Goal: Transaction & Acquisition: Purchase product/service

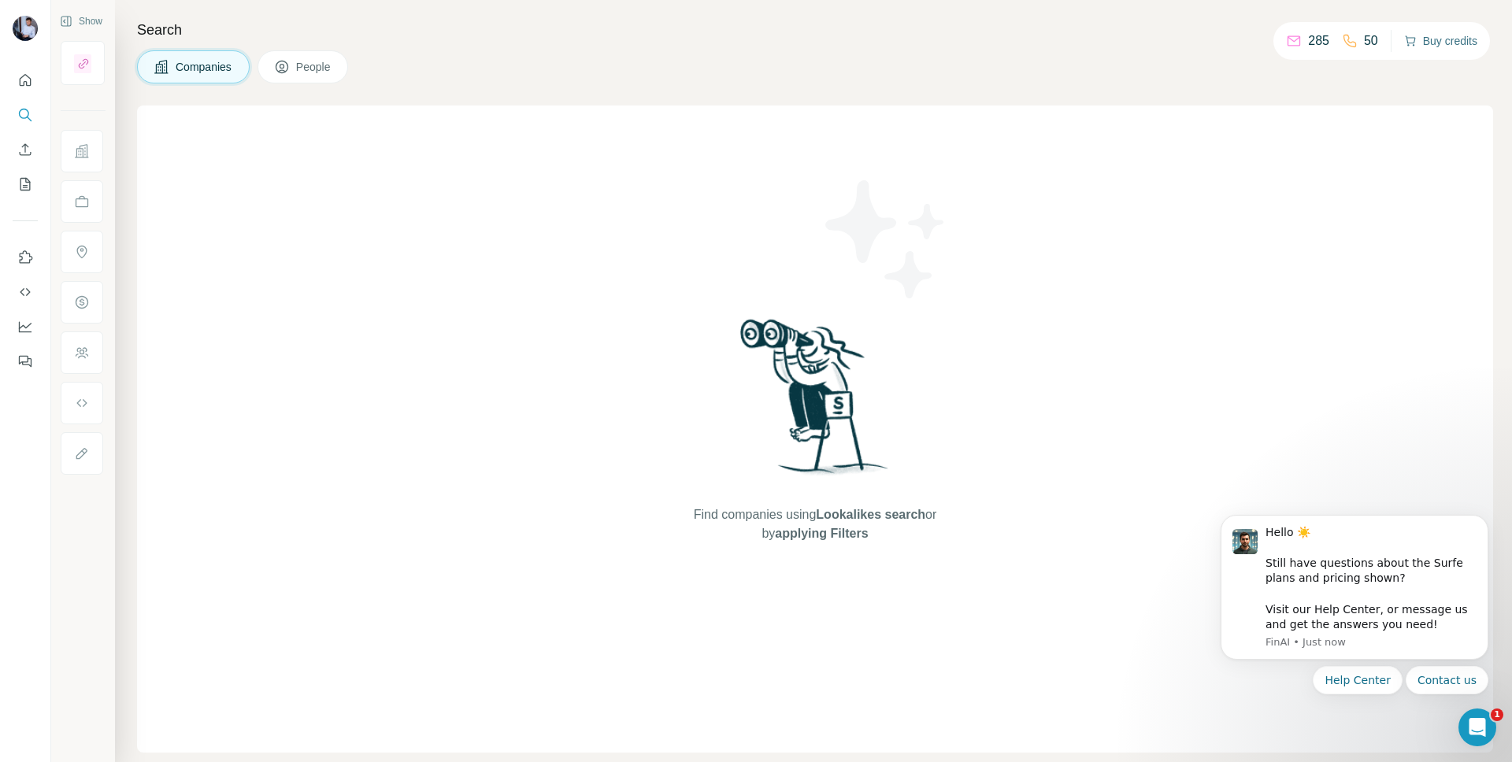
click at [1457, 36] on button "Buy credits" at bounding box center [1440, 41] width 73 height 22
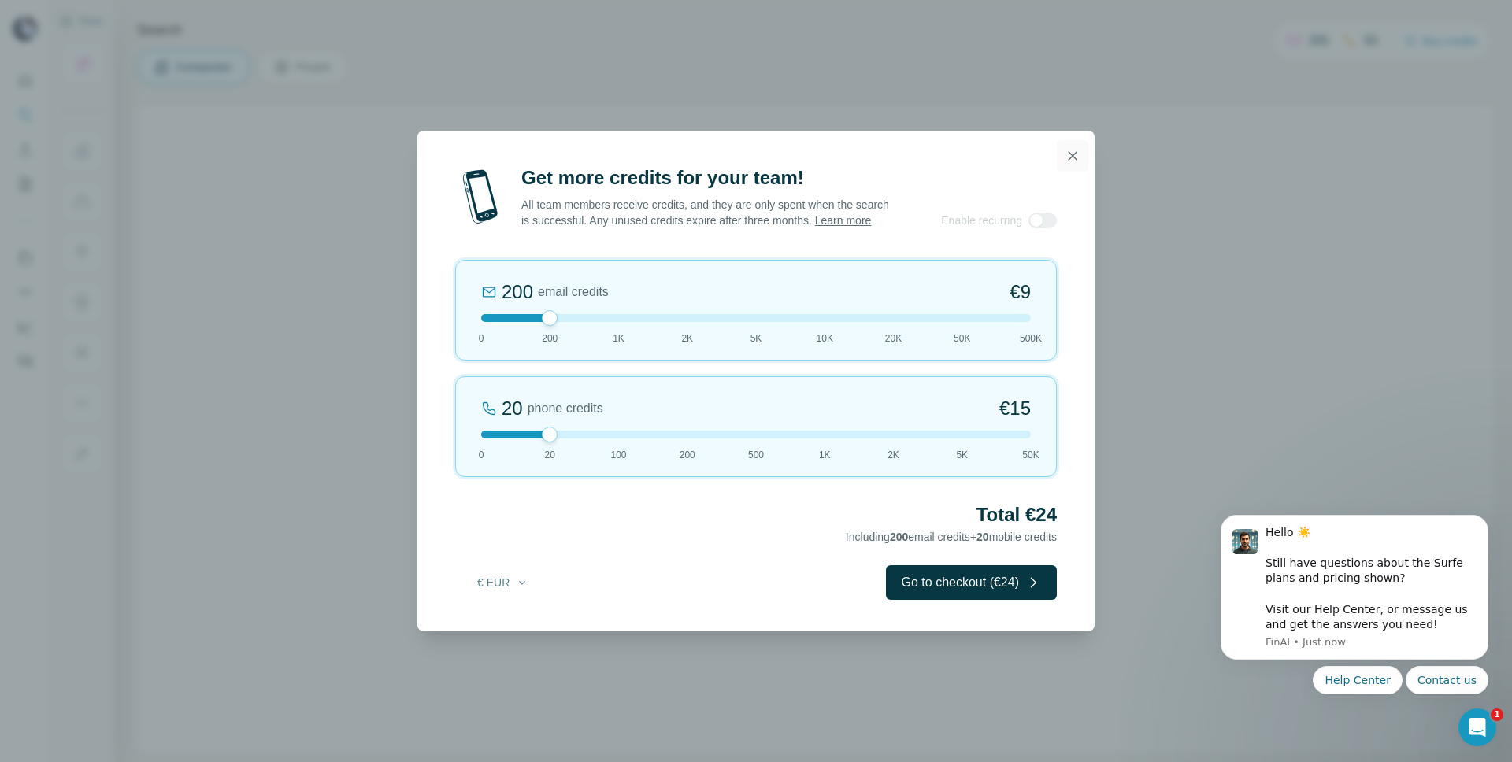
click at [1076, 148] on icon "button" at bounding box center [1072, 156] width 16 height 16
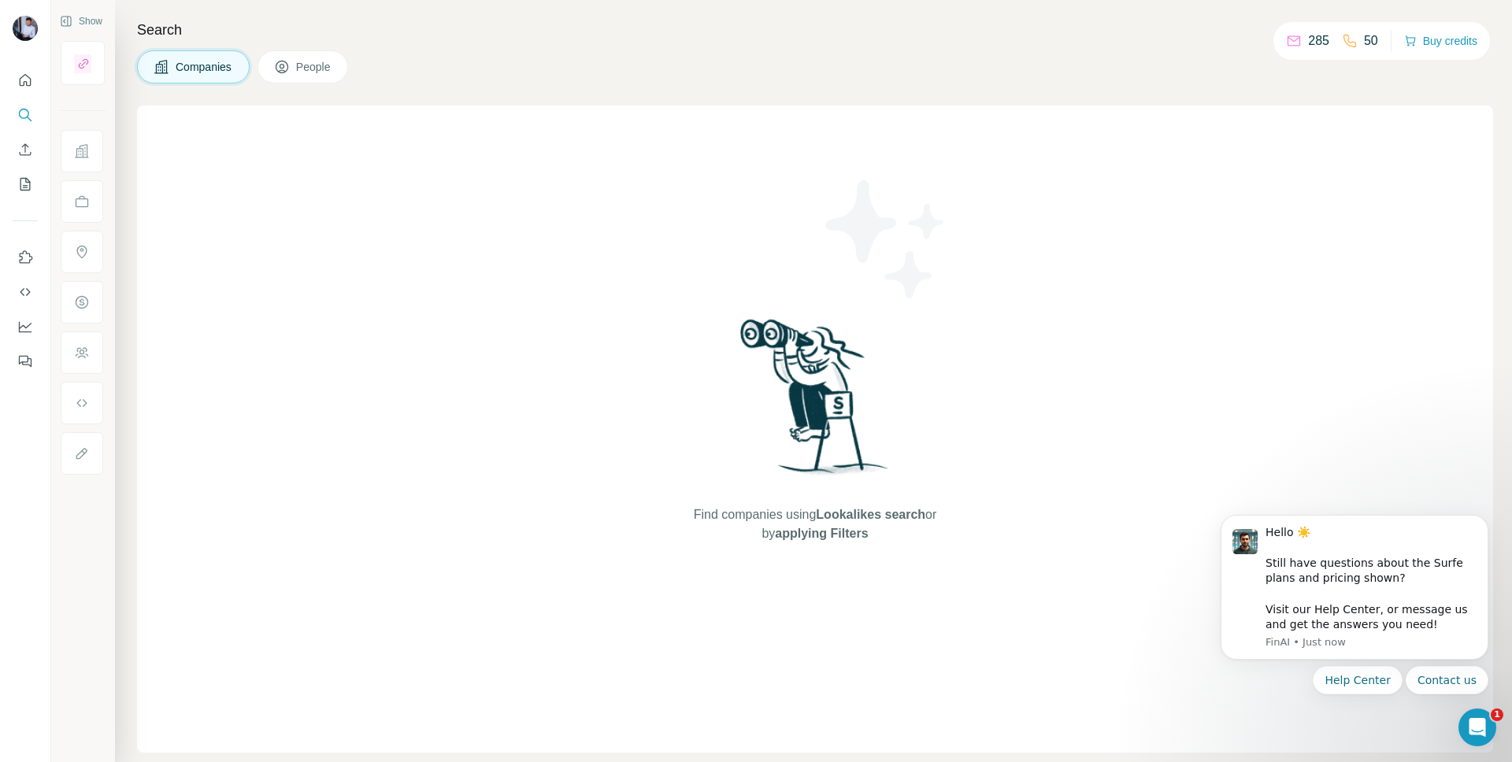
click at [1308, 39] on p "285" at bounding box center [1318, 40] width 21 height 19
click at [1364, 39] on p "50" at bounding box center [1371, 40] width 14 height 19
click at [1428, 40] on button "Buy credits" at bounding box center [1440, 41] width 73 height 22
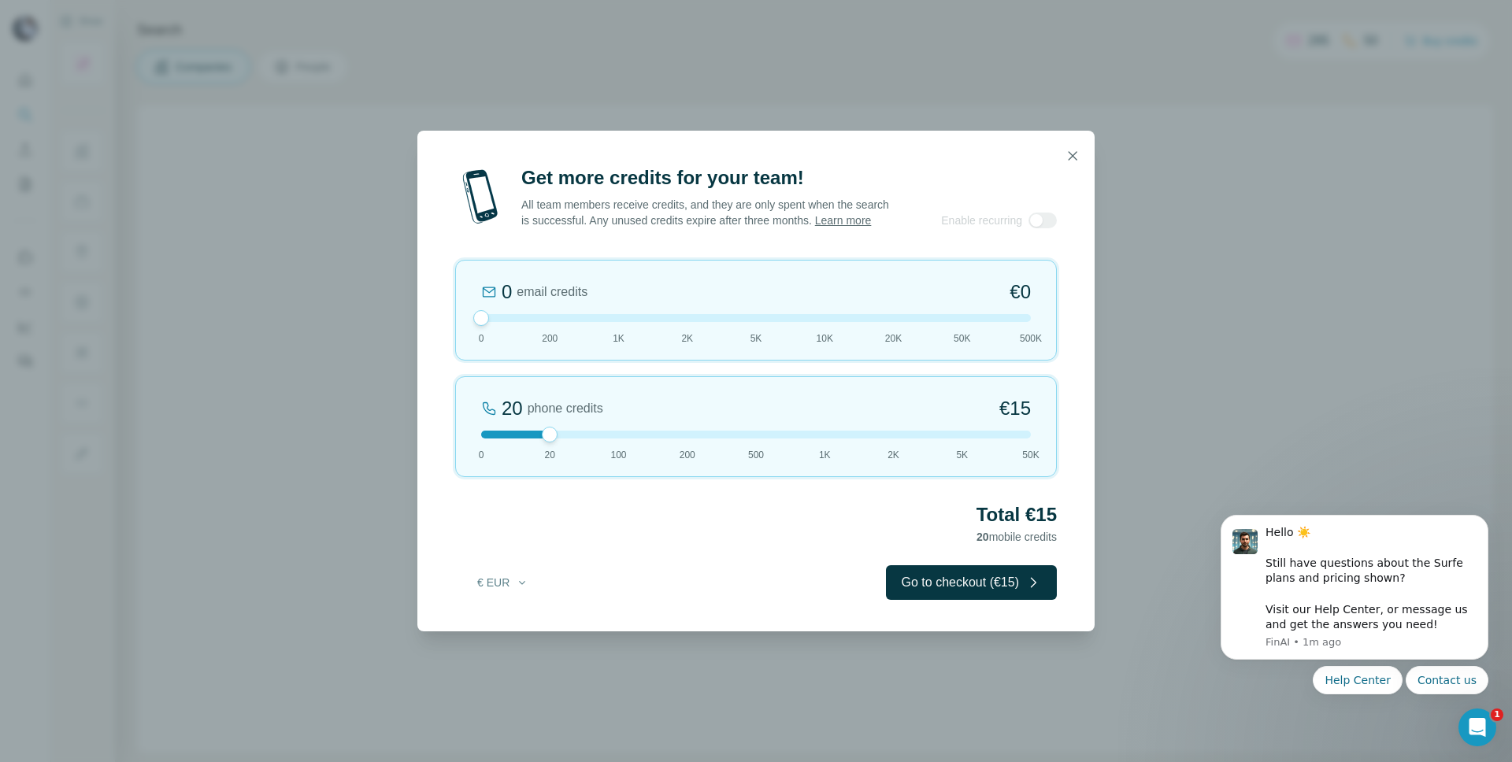
drag, startPoint x: 546, startPoint y: 323, endPoint x: 395, endPoint y: 320, distance: 151.2
click at [395, 320] on div "Get more credits for your team! All team members receive credits, and they are …" at bounding box center [756, 381] width 1512 height 762
drag, startPoint x: 553, startPoint y: 443, endPoint x: 843, endPoint y: 376, distance: 298.3
click at [727, 439] on div at bounding box center [756, 435] width 550 height 8
click at [1076, 148] on icon "button" at bounding box center [1072, 156] width 16 height 16
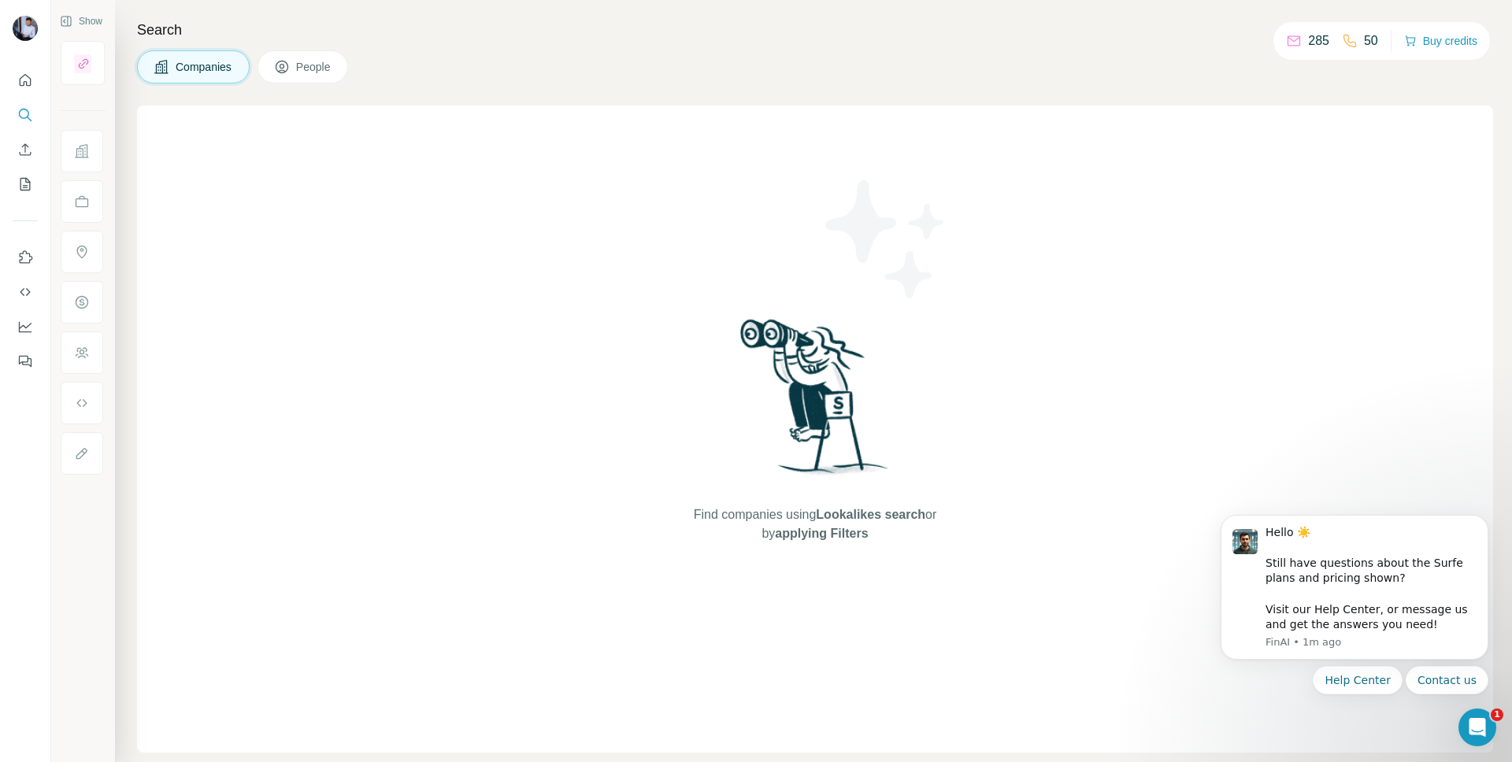
click at [1349, 44] on icon at bounding box center [1349, 41] width 13 height 13
click at [1364, 39] on p "50" at bounding box center [1371, 40] width 14 height 19
click at [332, 59] on span "People" at bounding box center [314, 67] width 36 height 16
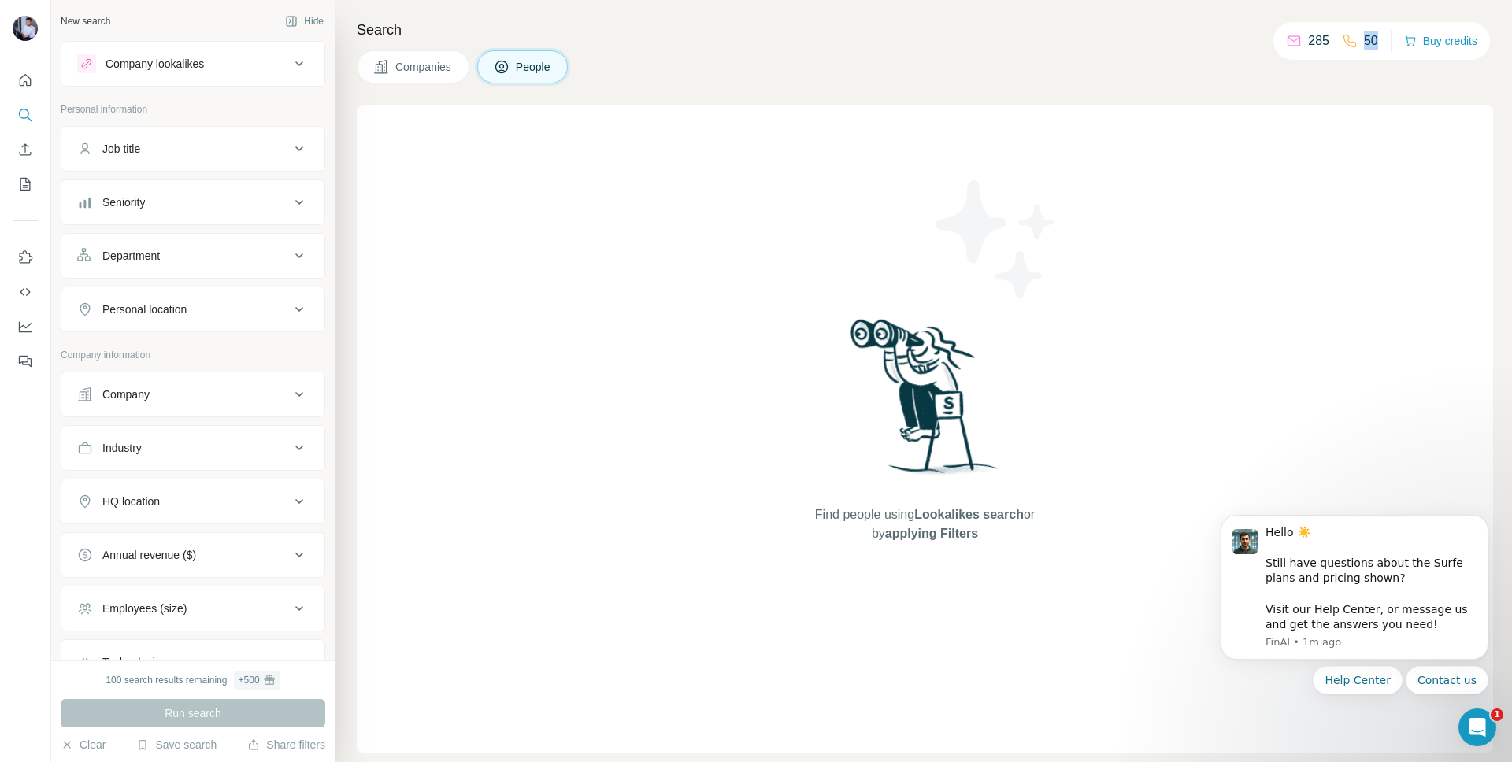
click at [380, 74] on icon at bounding box center [381, 67] width 16 height 16
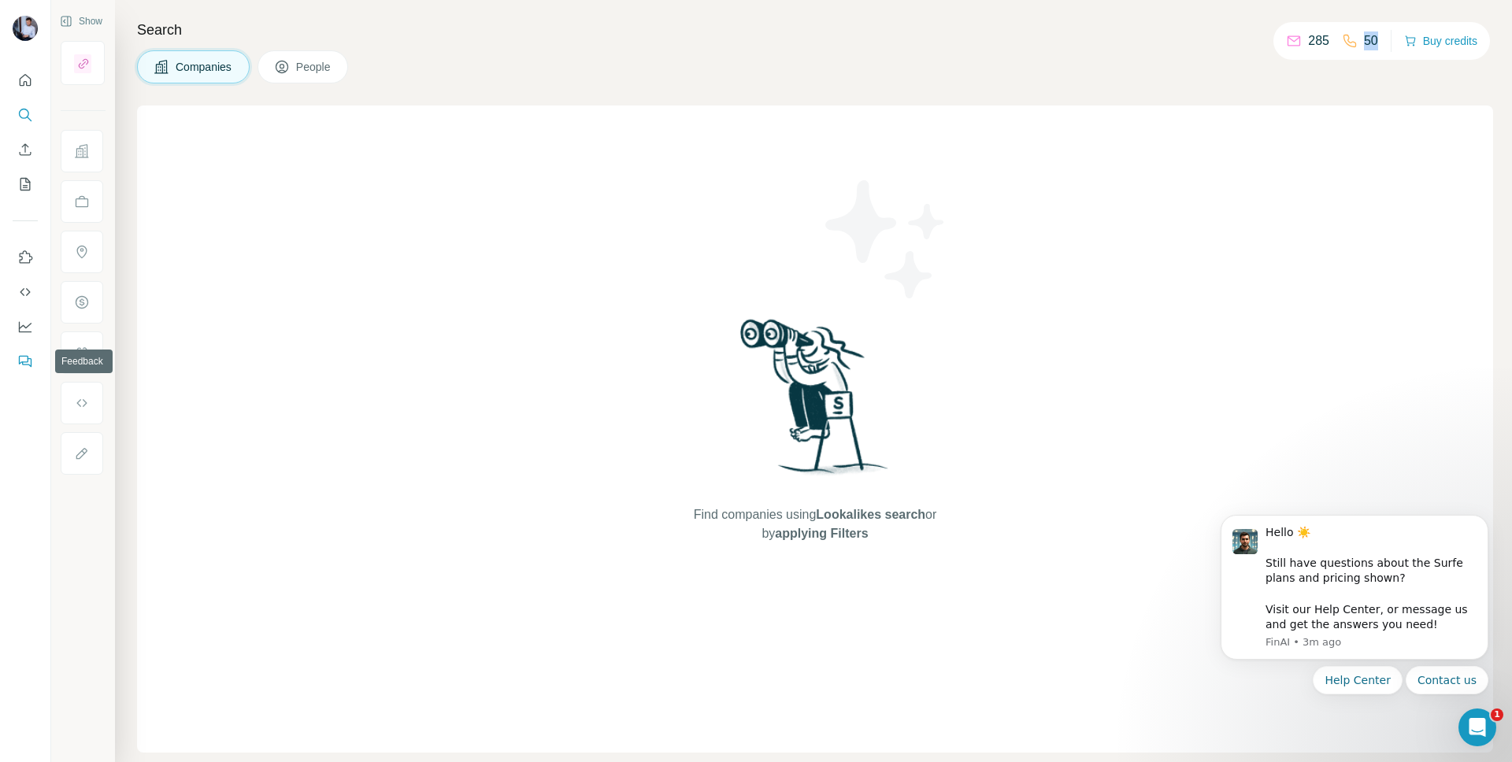
click at [26, 322] on icon "Dashboard" at bounding box center [25, 327] width 16 height 16
click at [705, 398] on div "Find companies using Lookalikes search or by applying Filters" at bounding box center [814, 429] width 283 height 647
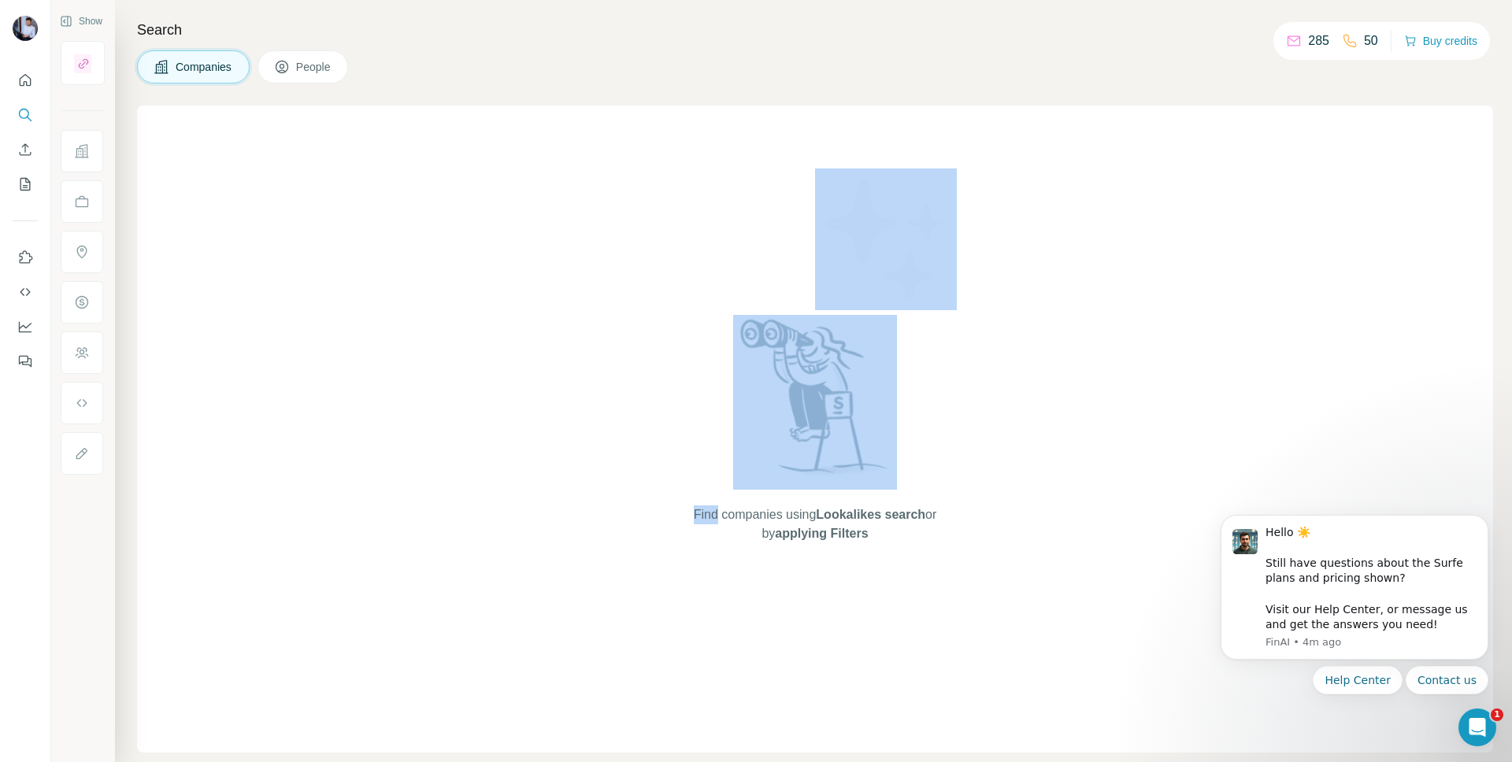
click at [561, 254] on div "Find companies using Lookalikes search or by applying Filters" at bounding box center [815, 429] width 1356 height 647
